Goal: Task Accomplishment & Management: Manage account settings

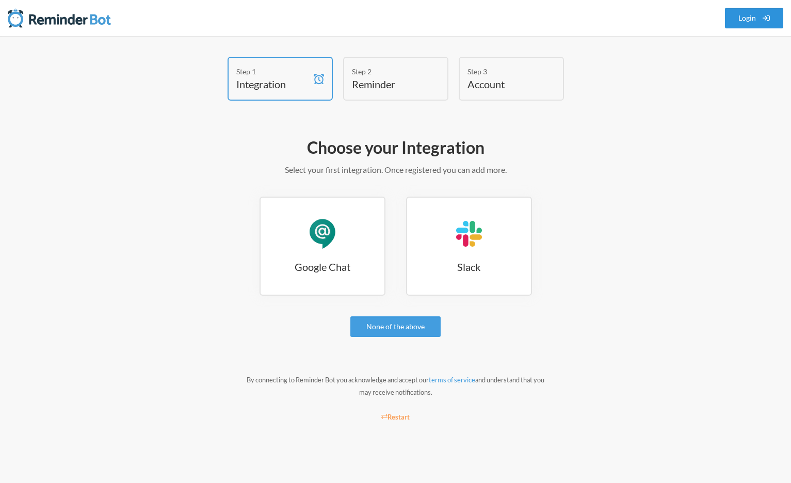
click at [777, 18] on link "Login" at bounding box center [754, 18] width 59 height 21
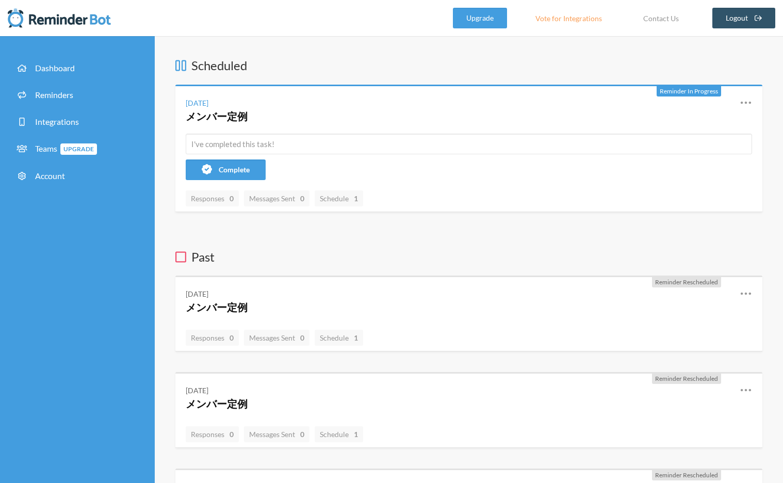
click at [744, 101] on icon at bounding box center [746, 103] width 12 height 12
click at [661, 161] on link "Edit" at bounding box center [701, 162] width 88 height 16
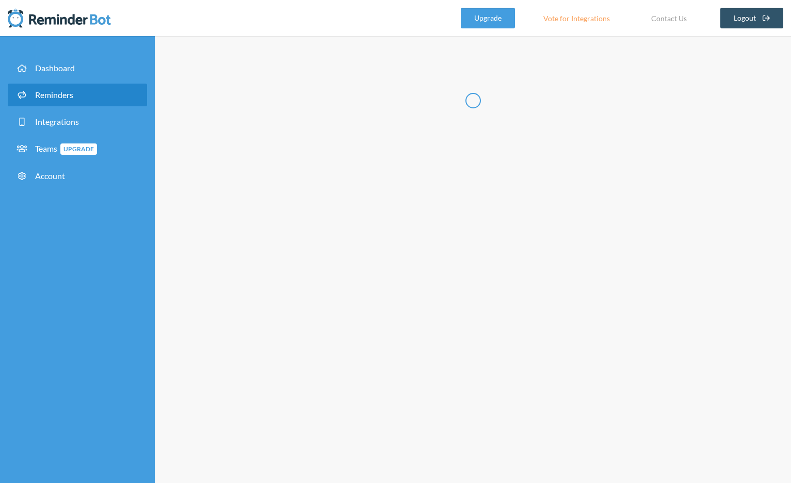
radio input "false"
radio input "true"
type input "メンバー定例"
checkbox input "true"
checkbox input "false"
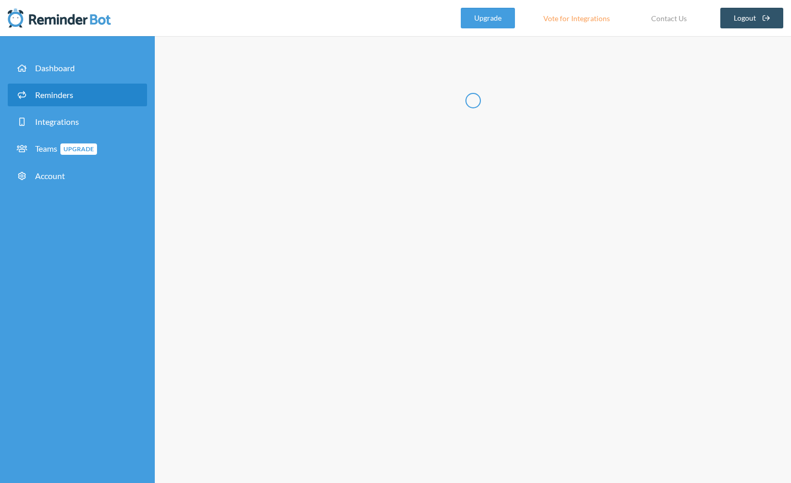
select select "09:45:00"
select select "10:00:00"
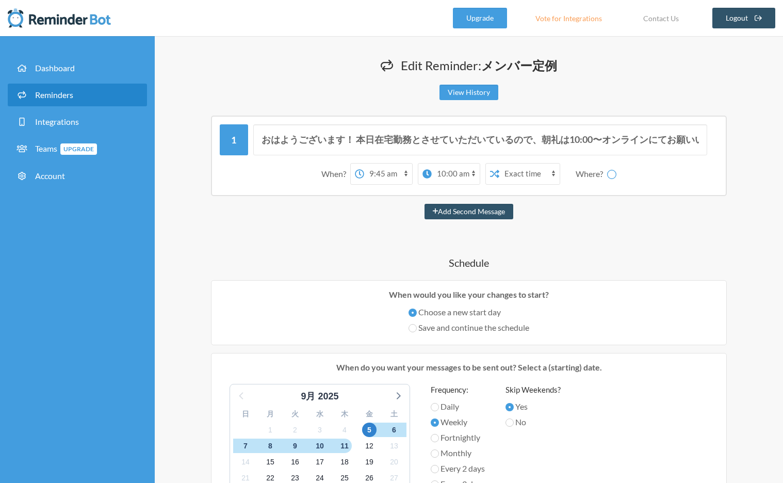
select select "spaces/AAAAc1575N0"
click at [298, 142] on input "おはようございます！ 本日在宅勤務とさせていただいているので、朝礼は10:00〜オンラインにてお願いいたします。 [URL][DOMAIN_NAME]" at bounding box center [480, 139] width 455 height 31
click at [265, 141] on input "おはようございます！ 本日在宅勤務とさせていただいているので、朝礼は10:00〜オンラインにてお願いいたします。 [URL][DOMAIN_NAME]" at bounding box center [480, 139] width 455 height 31
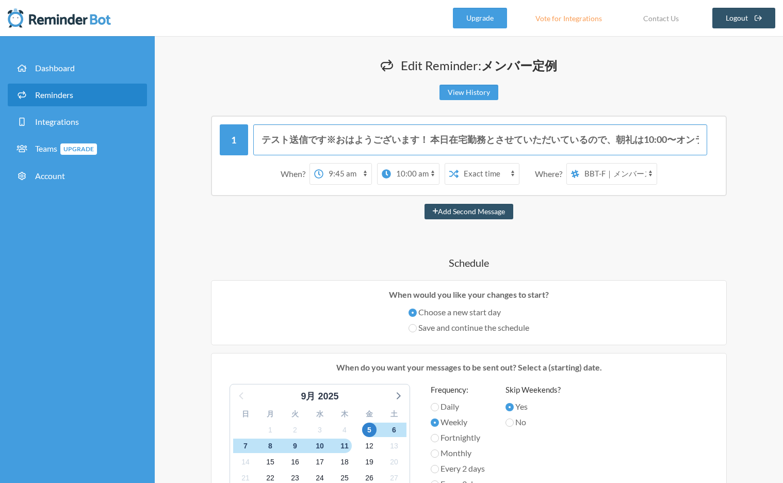
paste input "※"
click at [343, 145] on input "※テスト送信です※おはようございます！ 本日在宅勤務とさせていただいているので、朝礼は10:00〜オンラインにてお願いいたします。 [URL][DOMAIN_…" at bounding box center [480, 139] width 455 height 31
type input "※テスト送信です※ おはようございます！ 本日在宅勤務とさせていただいているので、朝礼は10:00〜オンラインにてお願いいたします。 [URL][DOMAIN…"
click at [364, 172] on select "12:00 am 12:15 am 12:30 am 12:45 am 1:00 am 1:15 am 1:30 am 1:45 am 2:00 am 2:1…" at bounding box center [348, 174] width 48 height 21
select select "10:30:00"
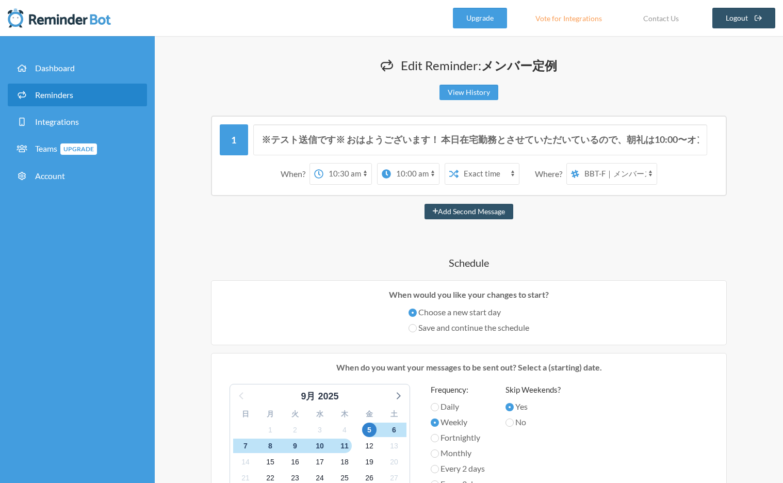
click at [324, 164] on select "12:00 am 12:15 am 12:30 am 12:45 am 1:00 am 1:15 am 1:30 am 1:45 am 2:00 am 2:1…" at bounding box center [348, 174] width 48 height 21
click at [405, 176] on select "12:00 am 12:15 am 12:30 am 12:45 am 1:00 am 1:15 am 1:30 am 1:45 am 2:00 am 2:1…" at bounding box center [399, 174] width 48 height 21
select select "10:45:00"
click at [391, 164] on select "12:00 am 12:15 am 12:30 am 12:45 am 1:00 am 1:15 am 1:30 am 1:45 am 2:00 am 2:1…" at bounding box center [399, 174] width 48 height 21
click at [401, 218] on div "Add Second Message" at bounding box center [468, 211] width 587 height 15
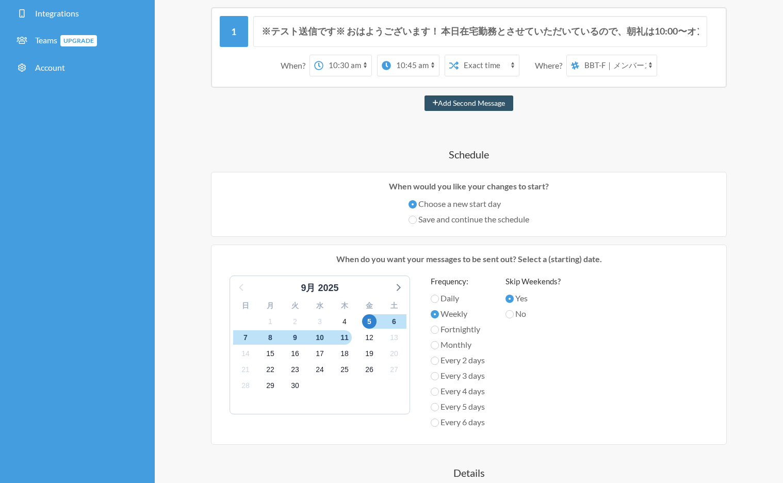
scroll to position [111, 0]
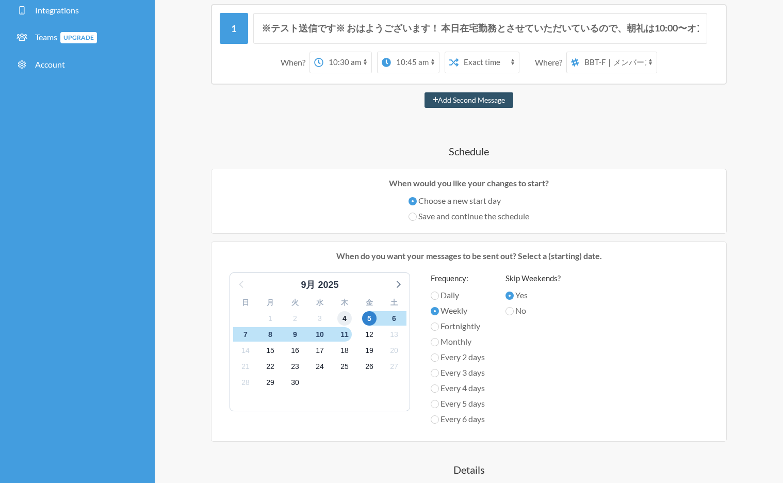
click at [343, 319] on span "4" at bounding box center [345, 318] width 14 height 14
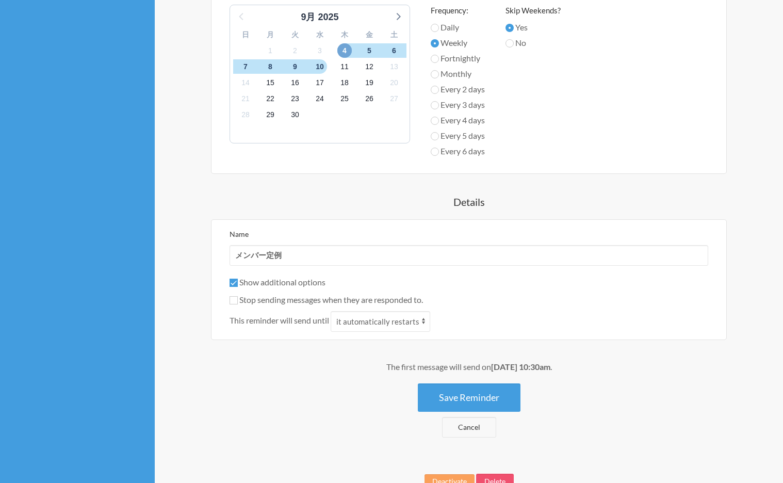
scroll to position [411, 0]
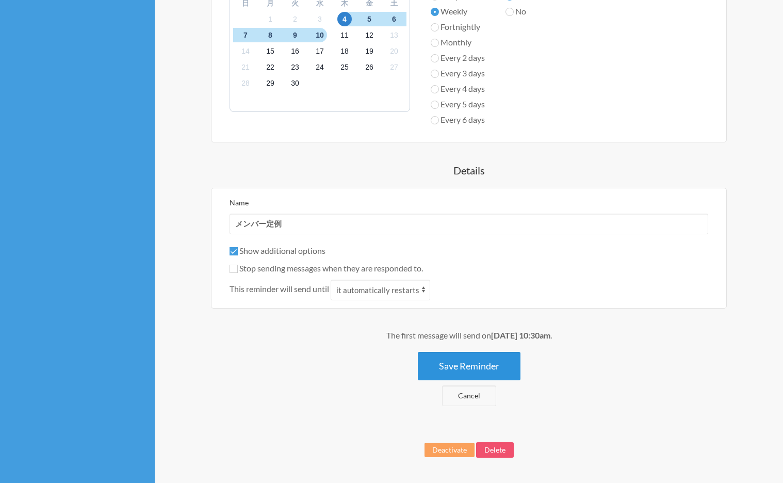
click at [463, 366] on button "Save Reminder" at bounding box center [469, 366] width 103 height 28
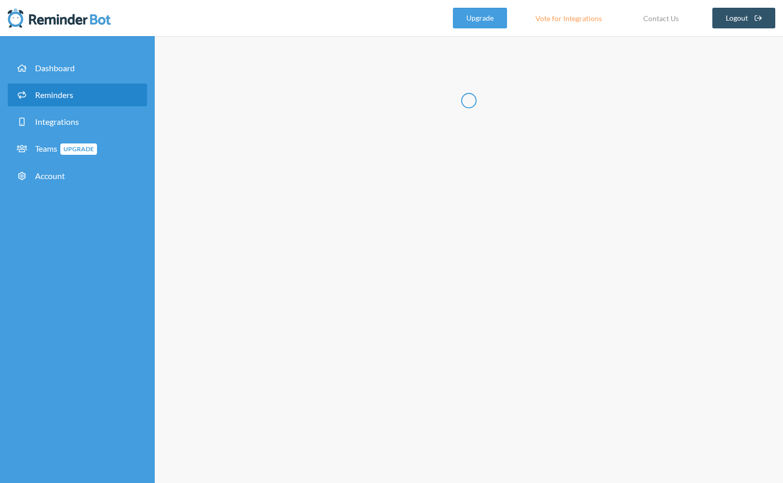
scroll to position [0, 0]
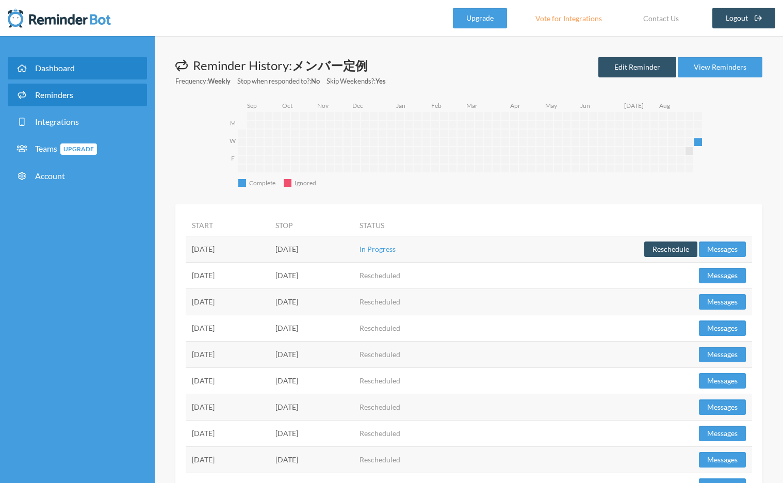
click at [50, 74] on link "Dashboard" at bounding box center [77, 68] width 139 height 23
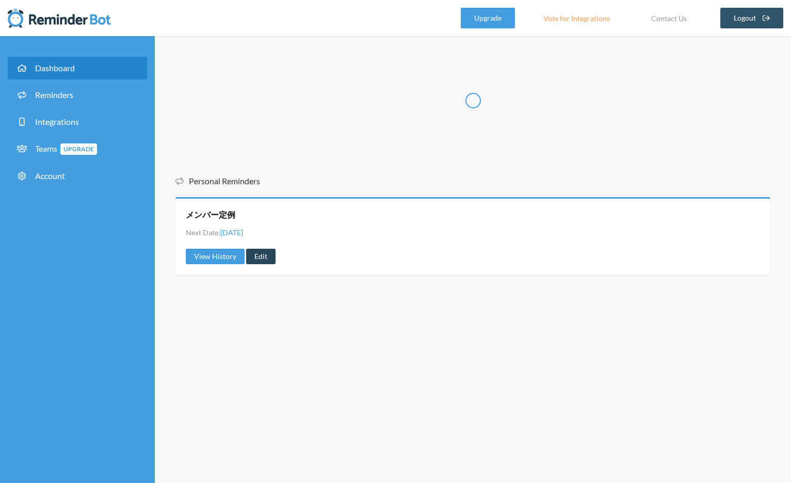
click at [270, 262] on link "Edit" at bounding box center [260, 256] width 29 height 15
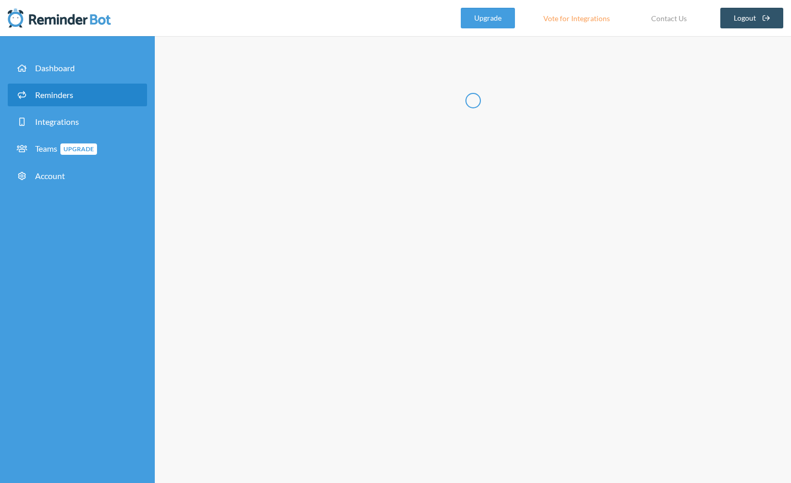
radio input "false"
radio input "true"
type input "メンバー定例"
checkbox input "true"
checkbox input "false"
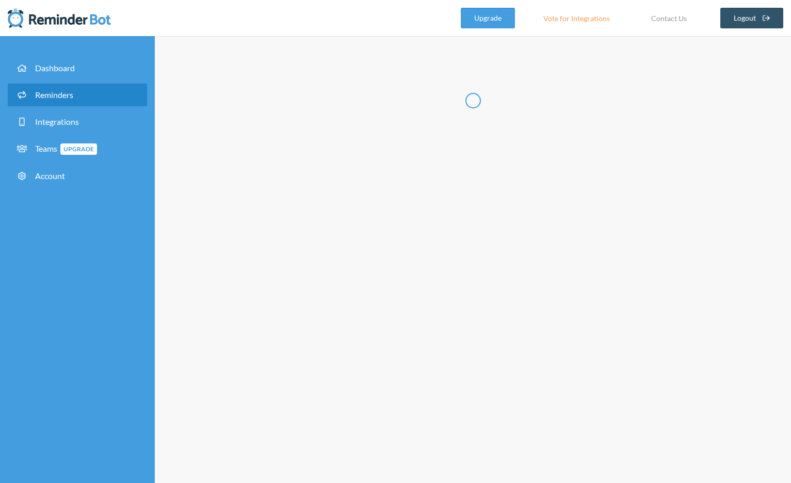
select select "10:30:00"
select select "10:45:00"
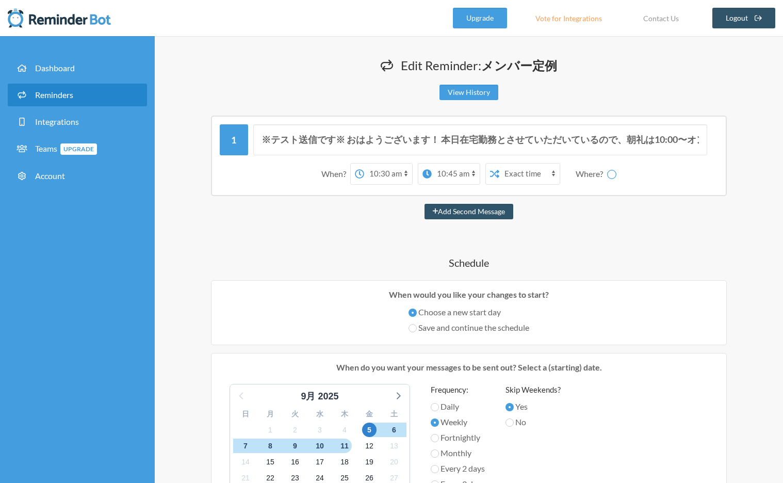
select select "spaces/AAAAc1575N0"
click at [371, 175] on select "12:00 am 12:15 am 12:30 am 12:45 am 1:00 am 1:15 am 1:30 am 1:45 am 2:00 am 2:1…" at bounding box center [348, 174] width 48 height 21
select select "09:45:00"
click at [324, 164] on select "12:00 am 12:15 am 12:30 am 12:45 am 1:00 am 1:15 am 1:30 am 1:45 am 2:00 am 2:1…" at bounding box center [348, 174] width 48 height 21
click at [402, 168] on select "12:00 am 12:15 am 12:30 am 12:45 am 1:00 am 1:15 am 1:30 am 1:45 am 2:00 am 2:1…" at bounding box center [415, 174] width 48 height 21
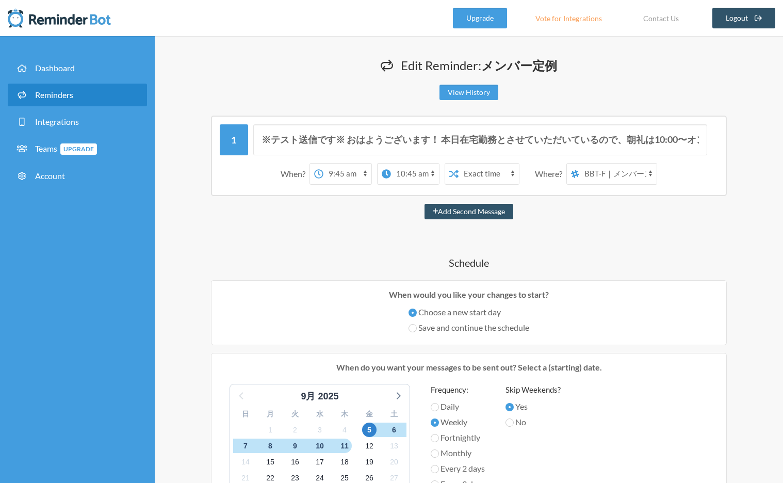
select select "10:00:00"
click at [391, 164] on select "12:00 am 12:15 am 12:30 am 12:45 am 1:00 am 1:15 am 1:30 am 1:45 am 2:00 am 2:1…" at bounding box center [415, 174] width 48 height 21
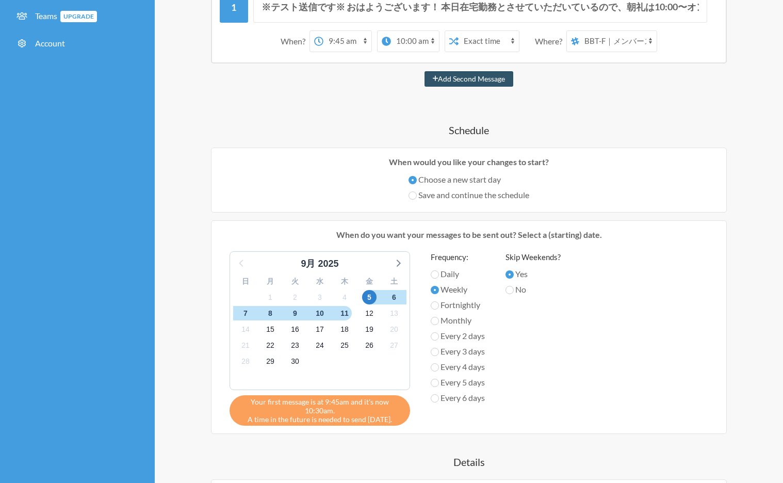
scroll to position [137, 0]
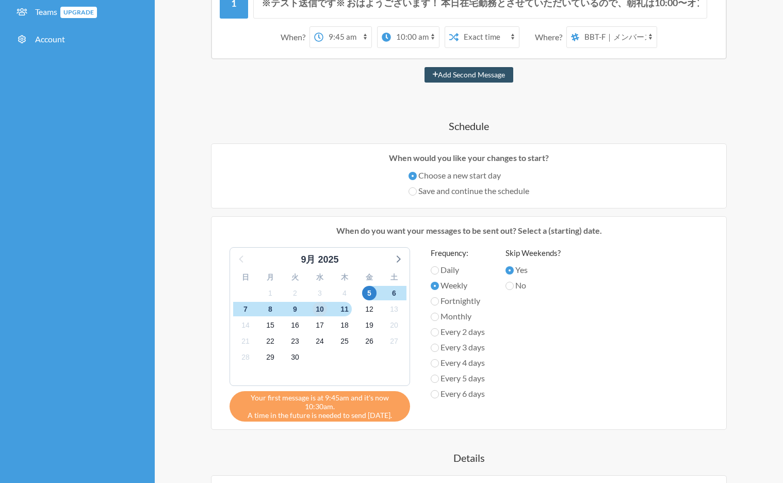
click at [320, 310] on span "10" at bounding box center [320, 309] width 14 height 14
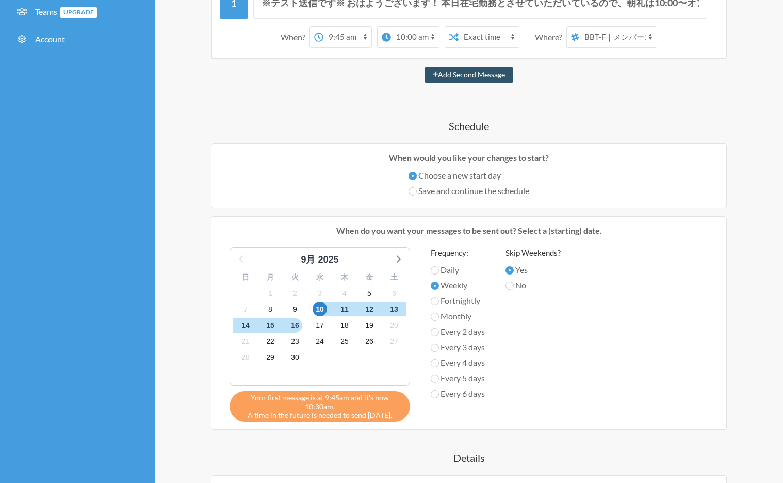
click at [439, 319] on label "Monthly" at bounding box center [458, 316] width 54 height 12
click at [439, 319] on input "Monthly" at bounding box center [435, 317] width 8 height 8
radio input "true"
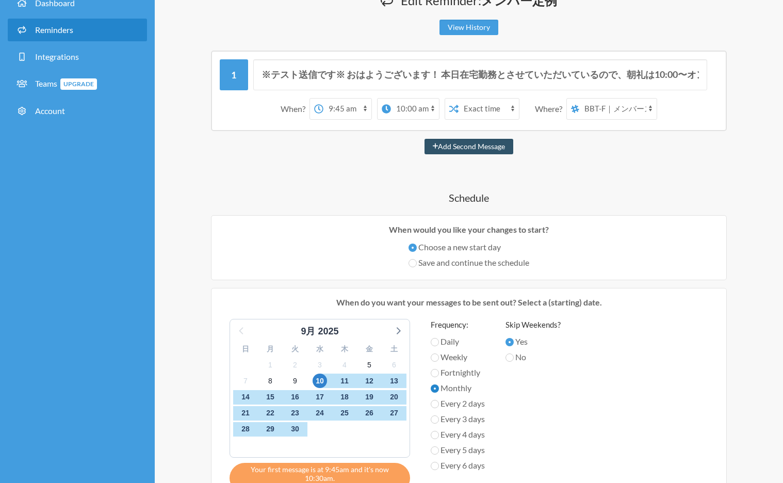
scroll to position [64, 0]
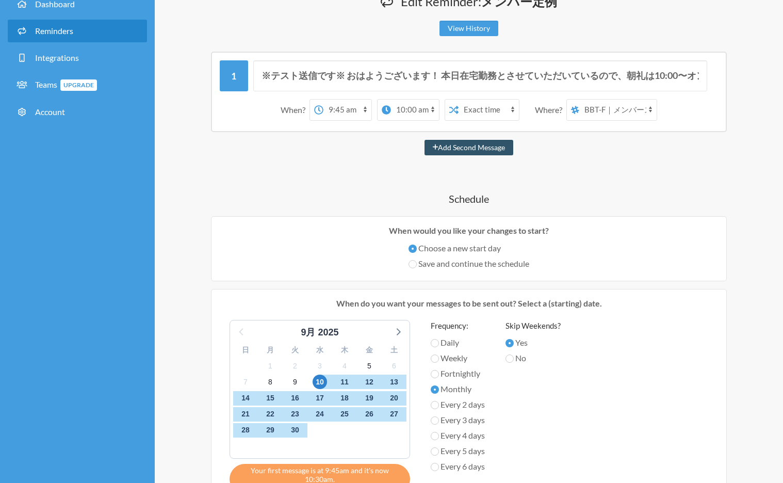
click at [348, 112] on select "12:00 am 12:15 am 12:30 am 12:45 am 1:00 am 1:15 am 1:30 am 1:45 am 2:00 am 2:1…" at bounding box center [348, 110] width 48 height 21
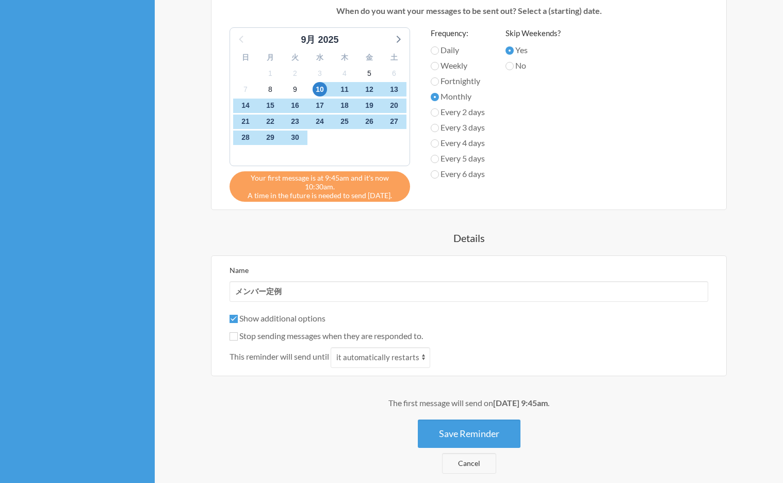
scroll to position [362, 0]
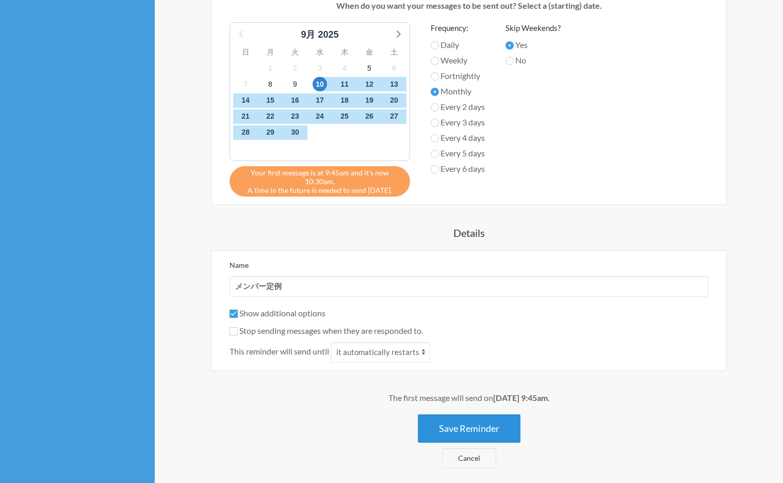
click at [483, 431] on button "Save Reminder" at bounding box center [469, 428] width 103 height 28
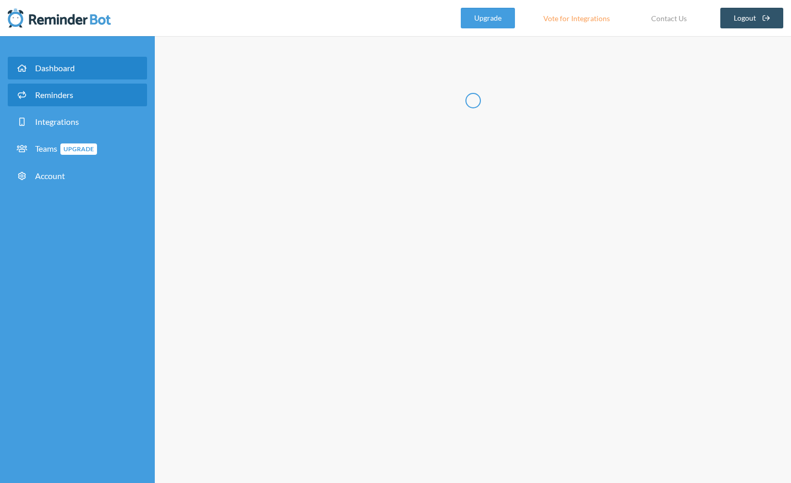
click at [87, 73] on link "Dashboard" at bounding box center [77, 68] width 139 height 23
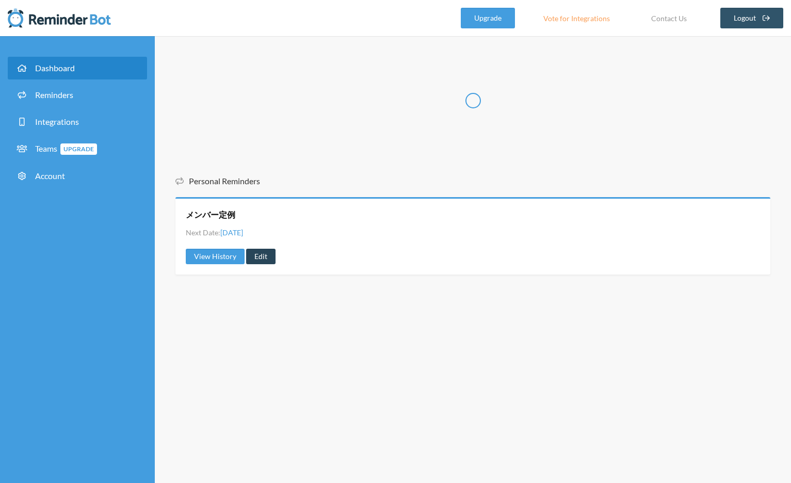
click at [261, 260] on link "Edit" at bounding box center [260, 256] width 29 height 15
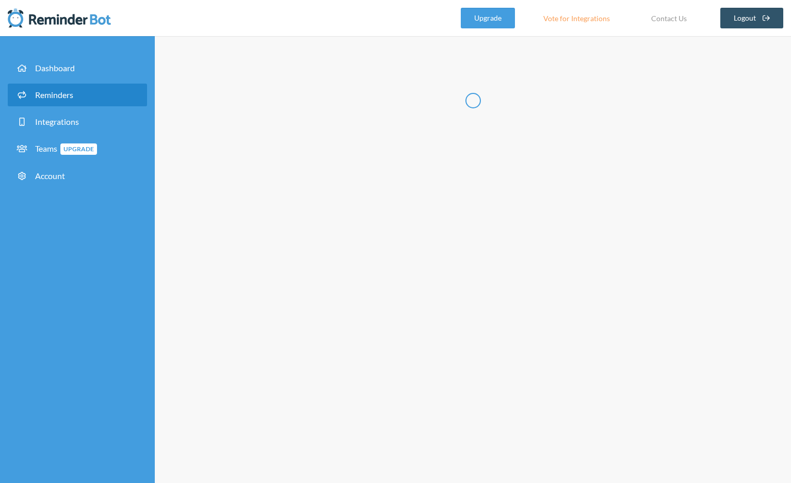
radio input "false"
radio input "true"
type input "メンバー定例"
checkbox input "true"
checkbox input "false"
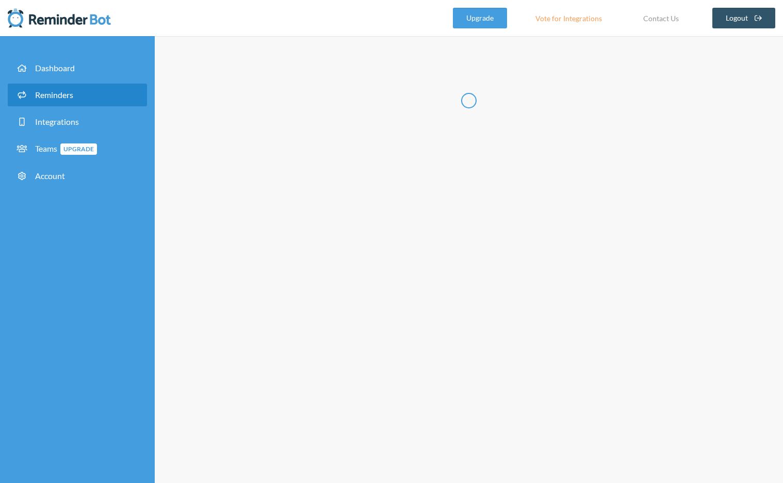
select select "10:30:00"
select select "10:45:00"
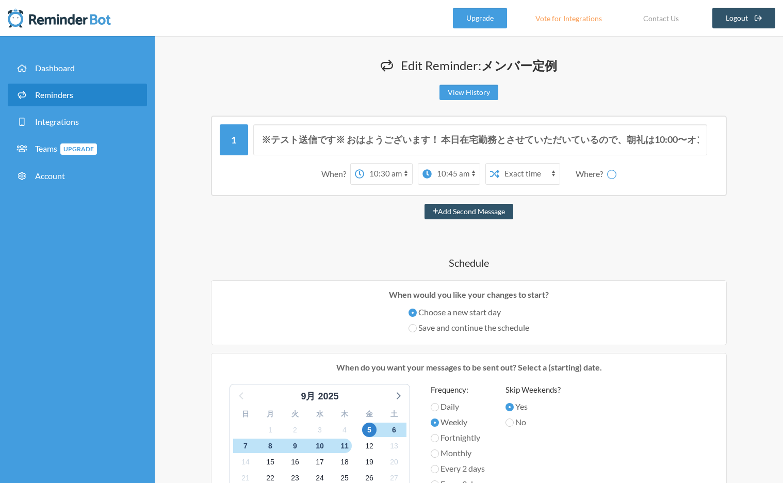
select select "spaces/AAAAc1575N0"
click at [349, 138] on input "※テスト送信です※ おはようございます！ 本日在宅勤務とさせていただいているので、朝礼は10:00〜オンラインにてお願いいたします。 [URL][DOMAIN…" at bounding box center [480, 139] width 455 height 31
drag, startPoint x: 346, startPoint y: 138, endPoint x: 138, endPoint y: 136, distance: 208.5
click at [138, 136] on div "Dashboard Reminders Integrations Teams Upgrade Account Edit Reminder: メンバー定例 Vi…" at bounding box center [391, 487] width 783 height 903
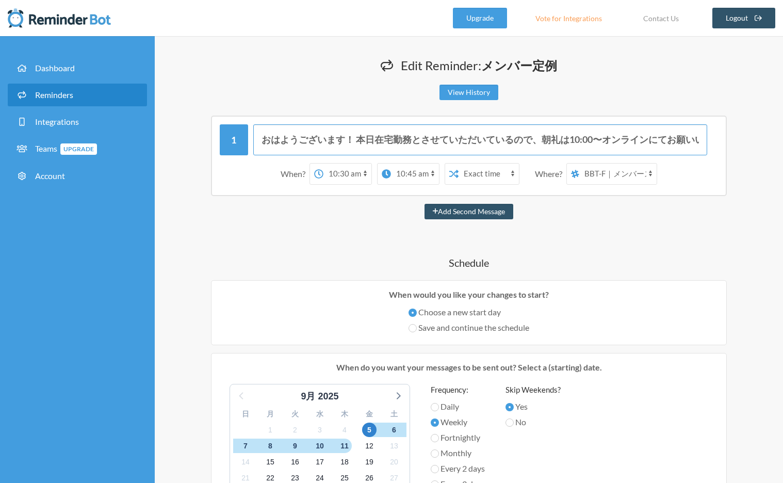
type input "おはようございます！ 本日在宅勤務とさせていただいているので、朝礼は10:00〜オンラインにてお願いいたします。 [URL][DOMAIN_NAME]"
click at [340, 171] on select "12:00 am 12:15 am 12:30 am 12:45 am 1:00 am 1:15 am 1:30 am 1:45 am 2:00 am 2:1…" at bounding box center [348, 174] width 48 height 21
select select "09:45:00"
click at [324, 164] on select "12:00 am 12:15 am 12:30 am 12:45 am 1:00 am 1:15 am 1:30 am 1:45 am 2:00 am 2:1…" at bounding box center [348, 174] width 48 height 21
click at [394, 175] on select "12:00 am 12:15 am 12:30 am 12:45 am 1:00 am 1:15 am 1:30 am 1:45 am 2:00 am 2:1…" at bounding box center [415, 174] width 48 height 21
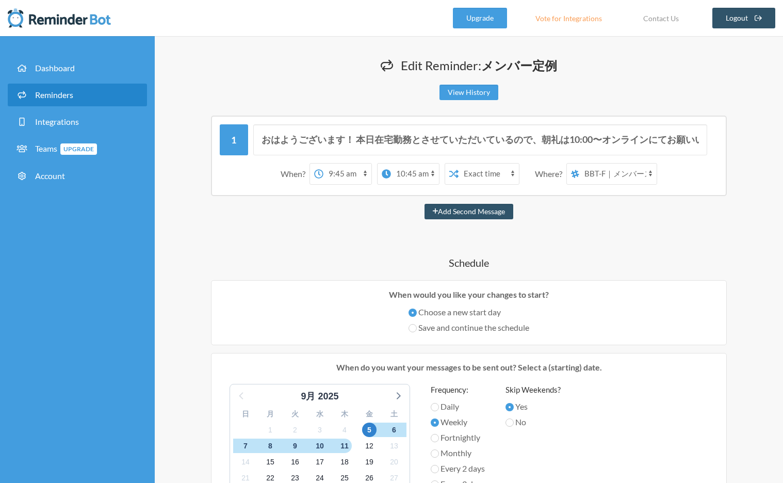
select select "10:00:00"
click at [391, 164] on select "12:00 am 12:15 am 12:30 am 12:45 am 1:00 am 1:15 am 1:30 am 1:45 am 2:00 am 2:1…" at bounding box center [415, 174] width 48 height 21
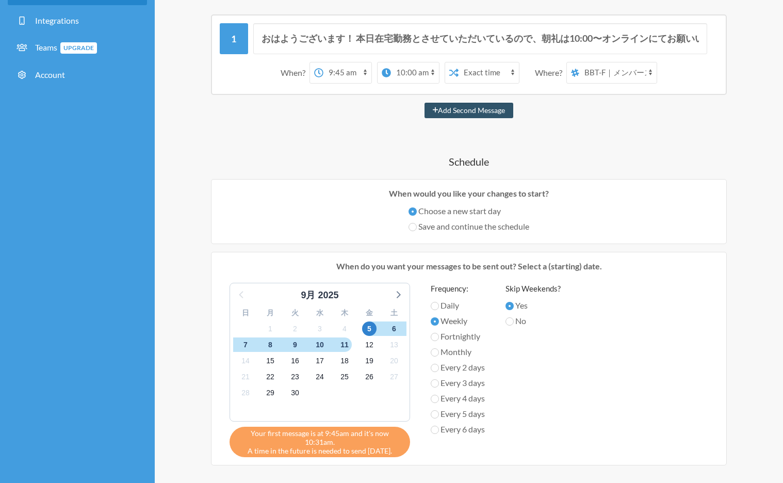
scroll to position [118, 0]
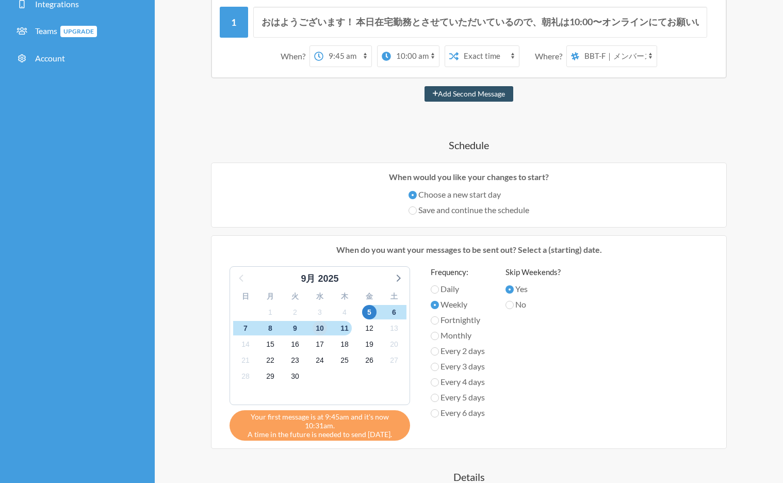
click at [319, 329] on span "10" at bounding box center [320, 328] width 14 height 14
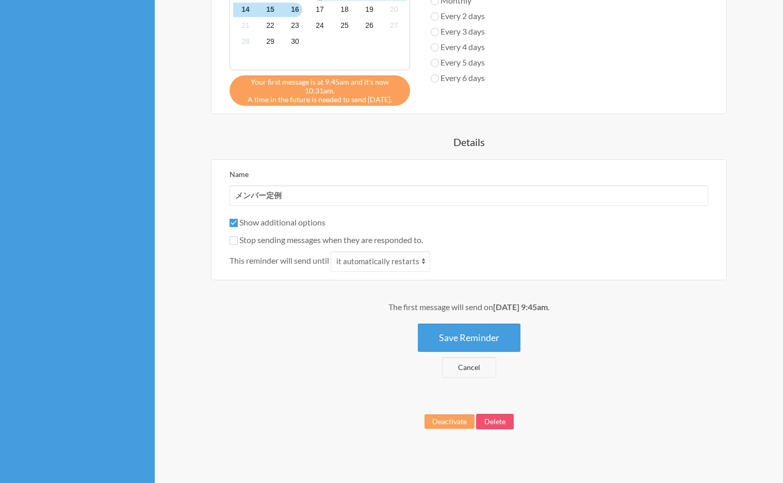
scroll to position [455, 0]
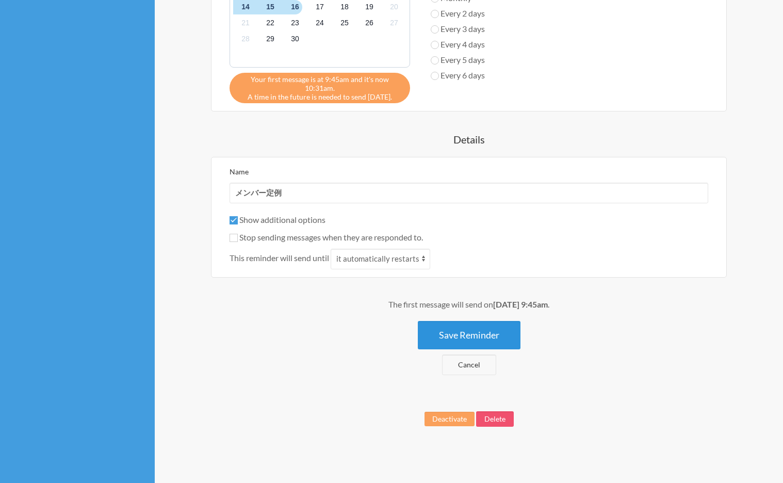
click at [455, 328] on button "Save Reminder" at bounding box center [469, 335] width 103 height 28
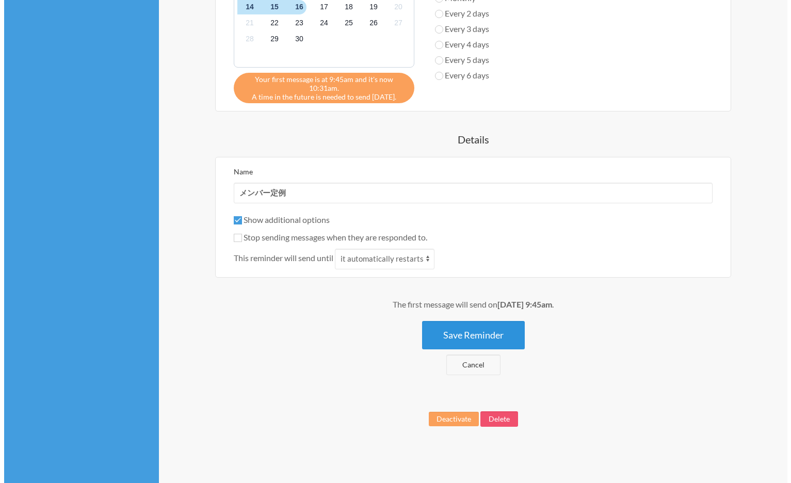
scroll to position [0, 0]
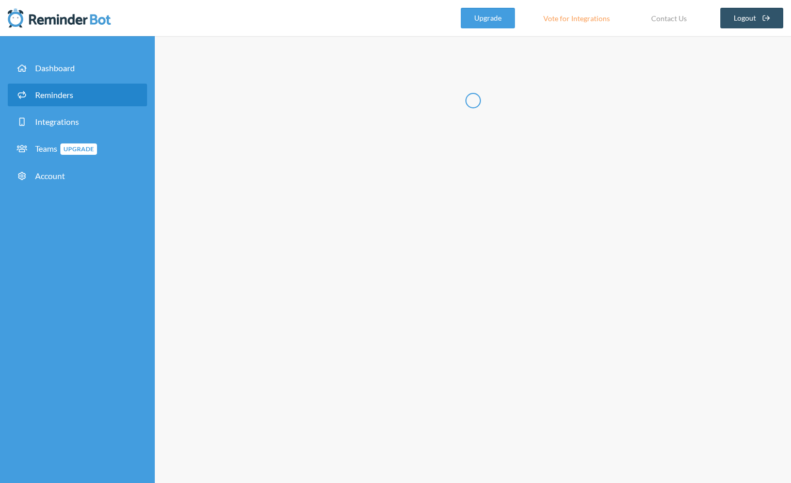
radio input "false"
radio input "true"
type input "メンバー定例"
checkbox input "true"
checkbox input "false"
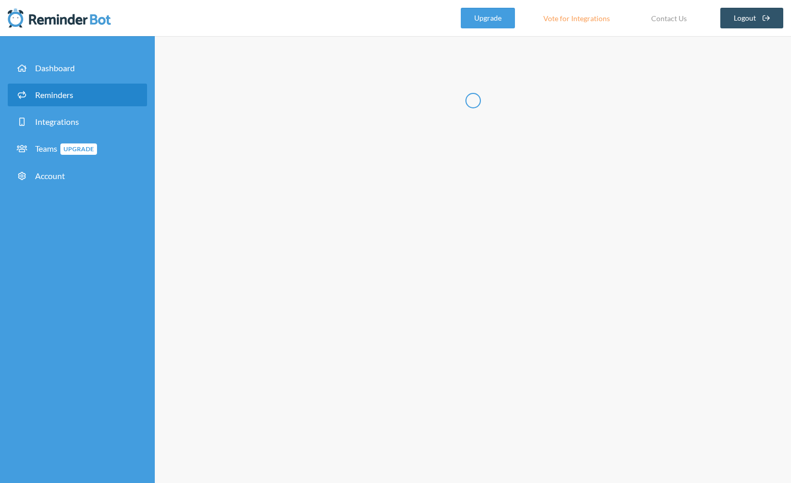
select select "10:30:00"
select select "10:45:00"
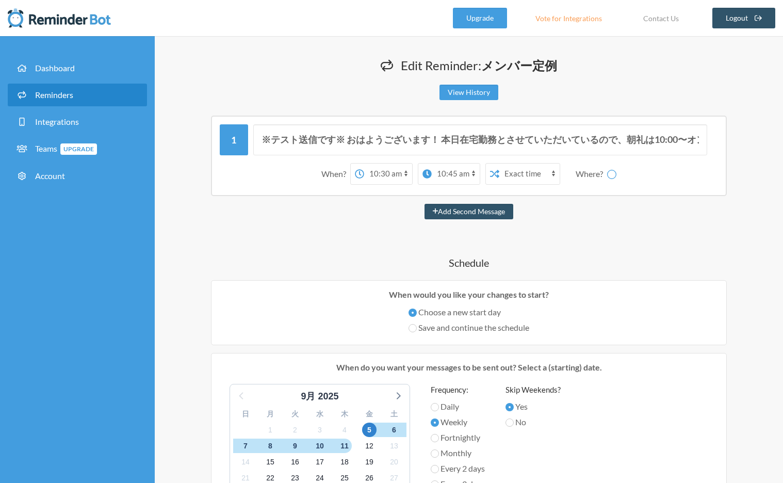
select select "spaces/AAAAc1575N0"
drag, startPoint x: 343, startPoint y: 141, endPoint x: 227, endPoint y: 129, distance: 116.8
click at [227, 129] on div "※テスト送信です※ おはようございます！ 本日在宅勤務とさせていただいているので、朝礼は10:00〜オンラインにてお願いいたします。 [URL][DOMAIN…" at bounding box center [469, 139] width 499 height 31
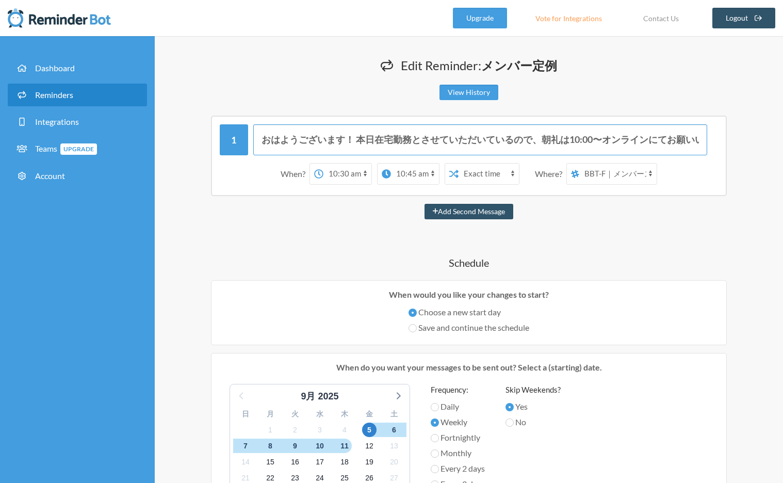
type input "おはようございます！ 本日在宅勤務とさせていただいているので、朝礼は10:00〜オンラインにてお願いいたします。 [URL][DOMAIN_NAME]"
click at [348, 172] on select "12:00 am 12:15 am 12:30 am 12:45 am 1:00 am 1:15 am 1:30 am 1:45 am 2:00 am 2:1…" at bounding box center [348, 174] width 48 height 21
select select "09:45:00"
click at [324, 164] on select "12:00 am 12:15 am 12:30 am 12:45 am 1:00 am 1:15 am 1:30 am 1:45 am 2:00 am 2:1…" at bounding box center [348, 174] width 48 height 21
click at [395, 166] on select "12:00 am 12:15 am 12:30 am 12:45 am 1:00 am 1:15 am 1:30 am 1:45 am 2:00 am 2:1…" at bounding box center [415, 174] width 48 height 21
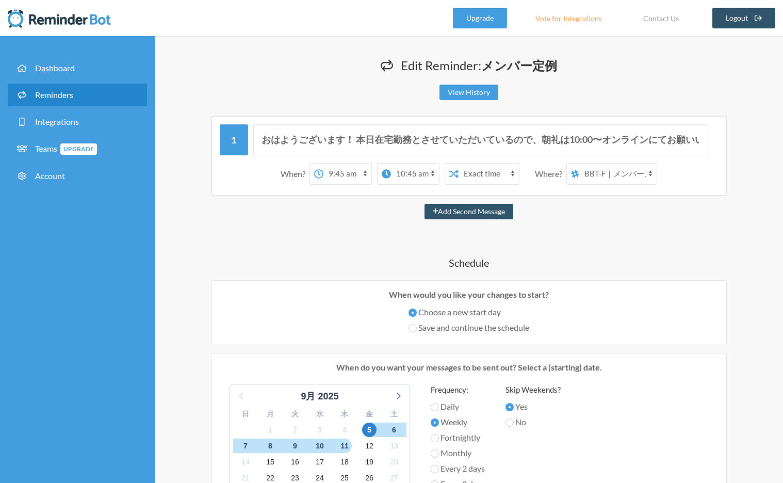
select select "10:00:00"
click at [391, 164] on select "12:00 am 12:15 am 12:30 am 12:45 am 1:00 am 1:15 am 1:30 am 1:45 am 2:00 am 2:1…" at bounding box center [415, 174] width 48 height 21
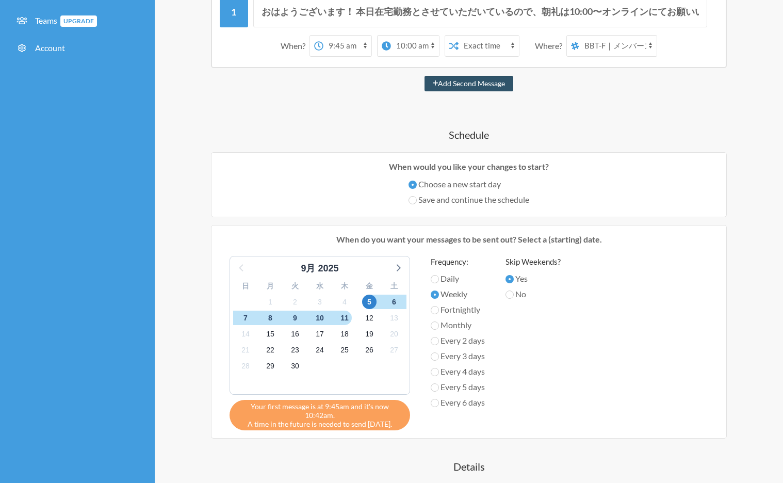
scroll to position [193, 0]
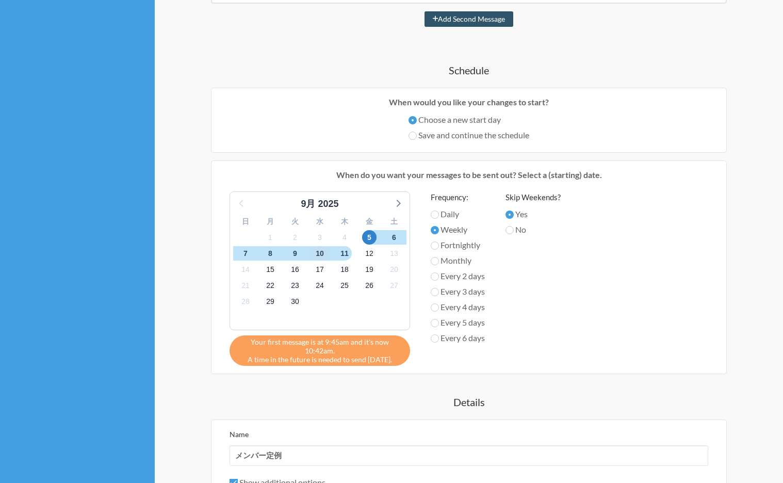
click at [318, 254] on span "10" at bounding box center [320, 253] width 14 height 14
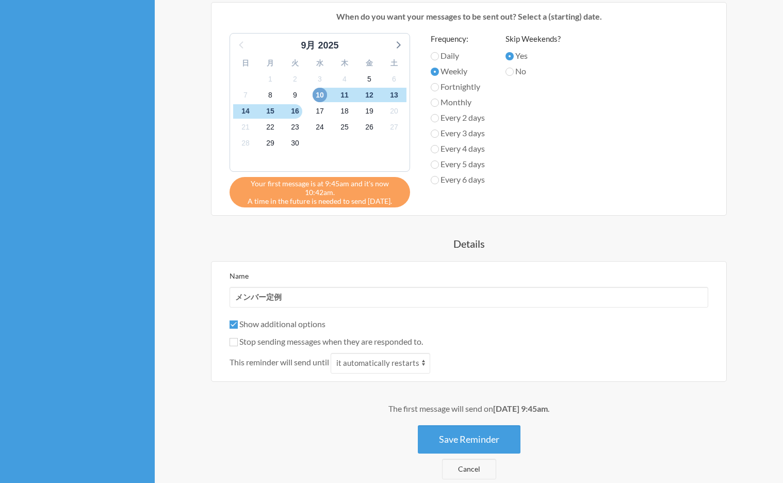
scroll to position [455, 0]
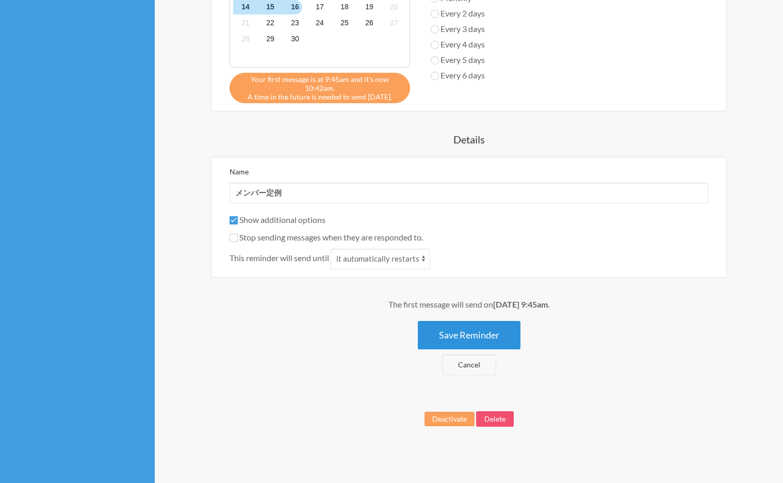
click at [502, 334] on button "Save Reminder" at bounding box center [469, 335] width 103 height 28
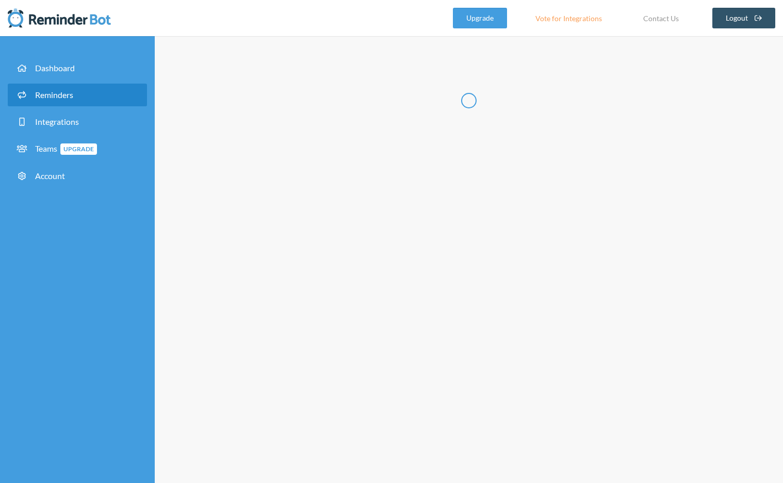
scroll to position [0, 0]
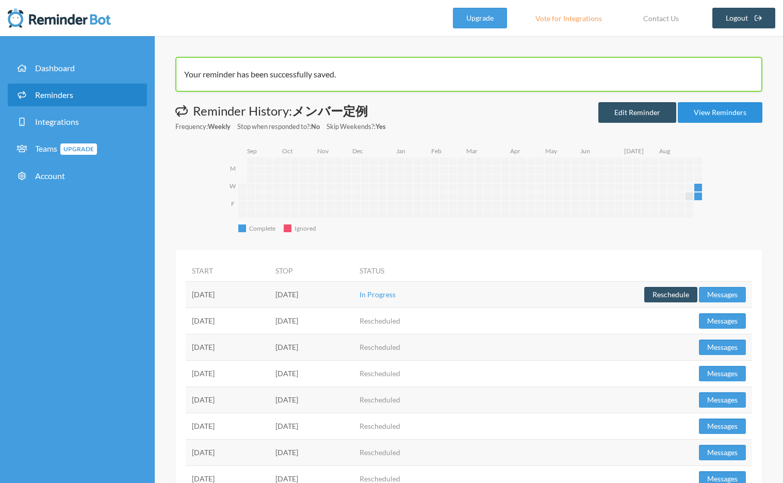
click at [712, 113] on link "View Reminders" at bounding box center [720, 112] width 85 height 21
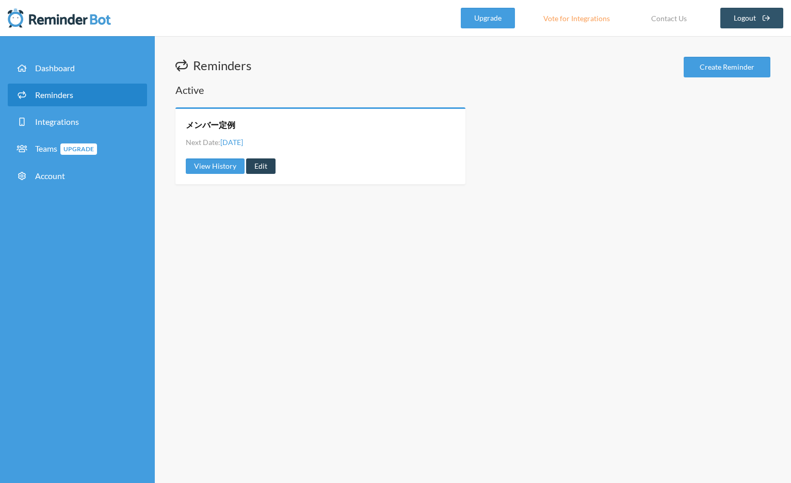
click at [261, 169] on link "Edit" at bounding box center [260, 165] width 29 height 15
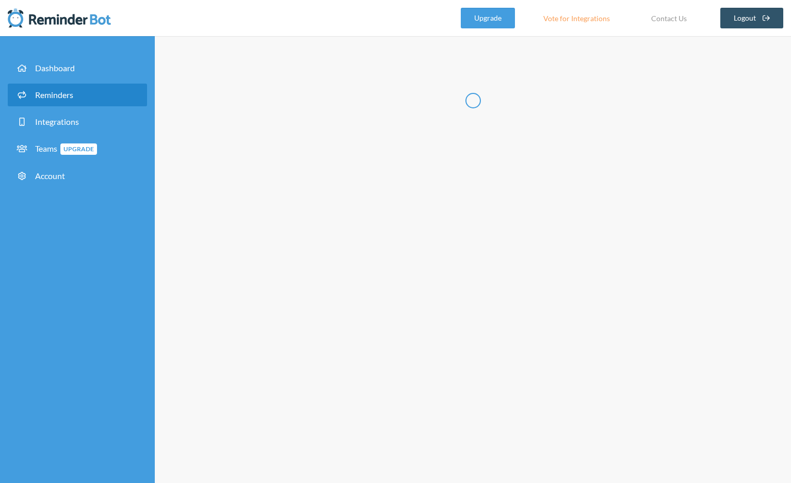
radio input "false"
radio input "true"
type input "メンバー定例"
checkbox input "true"
checkbox input "false"
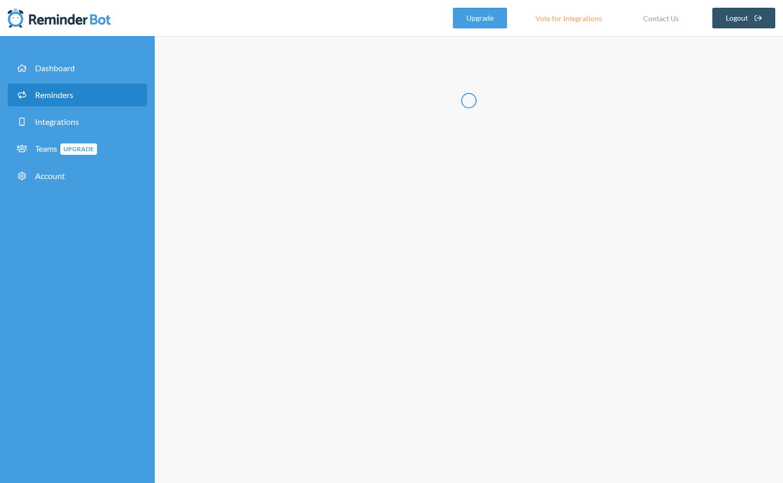
select select "09:45:00"
select select "10:00:00"
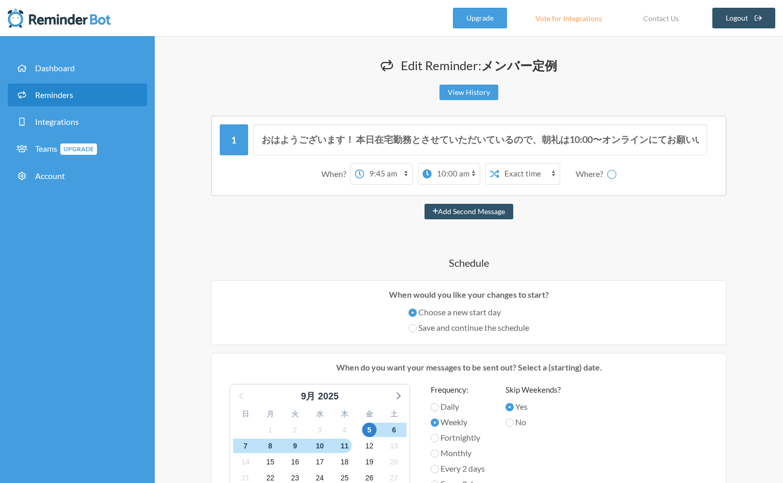
select select "spaces/AAAAc1575N0"
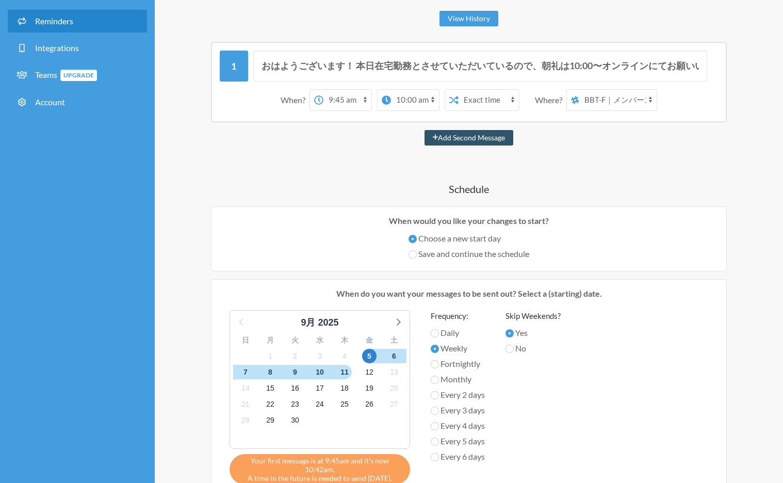
scroll to position [86, 0]
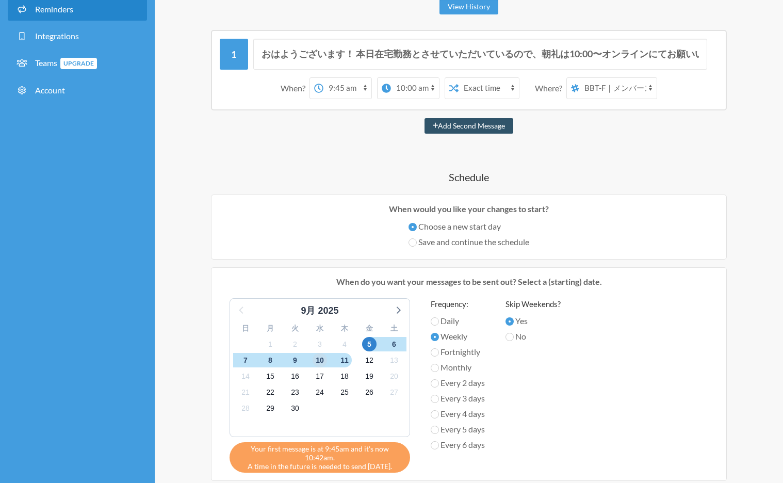
click at [317, 360] on span "10" at bounding box center [320, 360] width 14 height 14
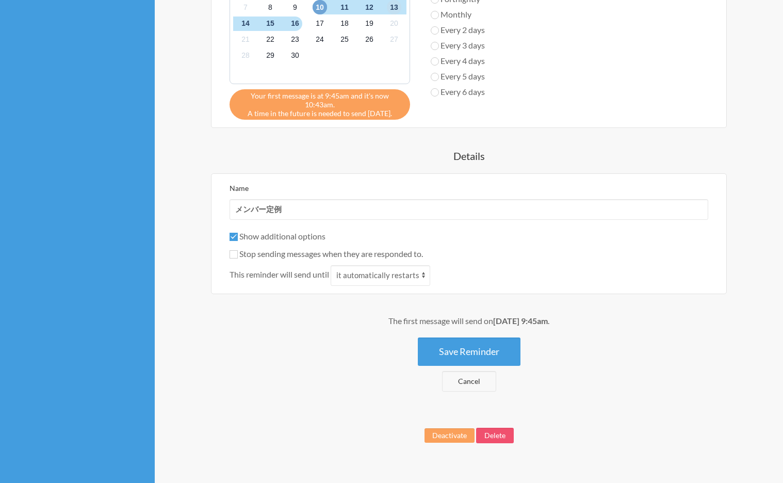
scroll to position [455, 0]
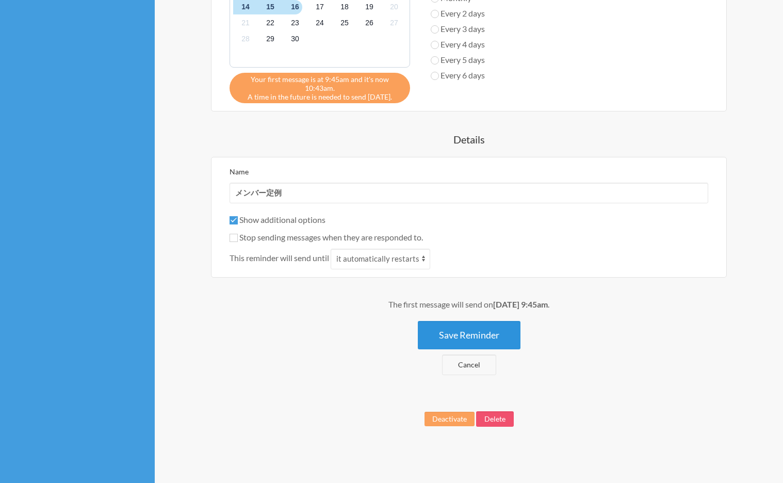
click at [459, 342] on button "Save Reminder" at bounding box center [469, 335] width 103 height 28
